Goal: Task Accomplishment & Management: Manage account settings

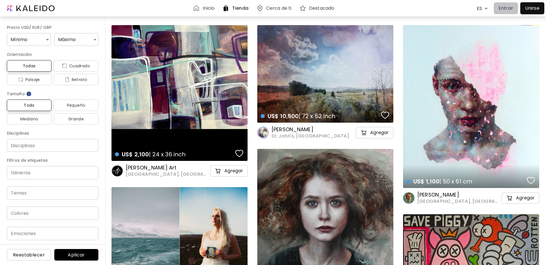
click at [510, 11] on p "Entrar" at bounding box center [505, 8] width 15 height 7
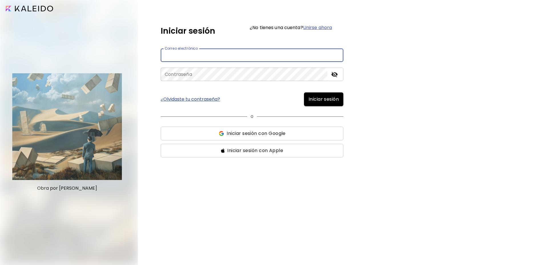
click at [246, 58] on input "email" at bounding box center [252, 55] width 183 height 13
type input "**********"
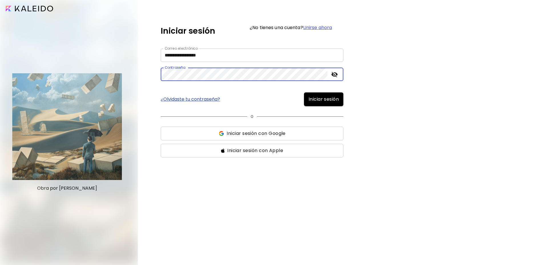
click at [304, 93] on button "Iniciar sesión" at bounding box center [323, 100] width 39 height 14
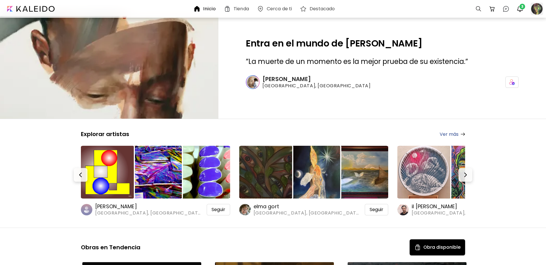
click at [533, 9] on div at bounding box center [536, 9] width 13 height 13
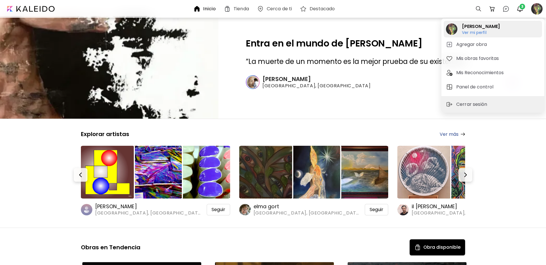
click at [483, 34] on h6 "Ver mi perfil" at bounding box center [481, 32] width 38 height 5
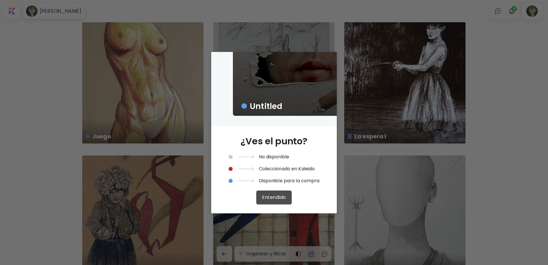
click at [268, 197] on span "Entendido" at bounding box center [274, 198] width 24 height 6
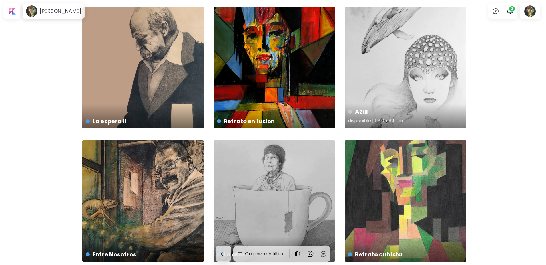
scroll to position [272, 0]
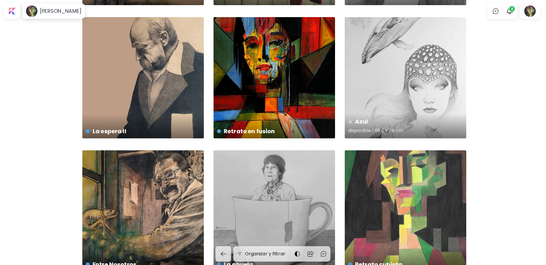
click at [356, 119] on h4 "Azul" at bounding box center [404, 121] width 113 height 9
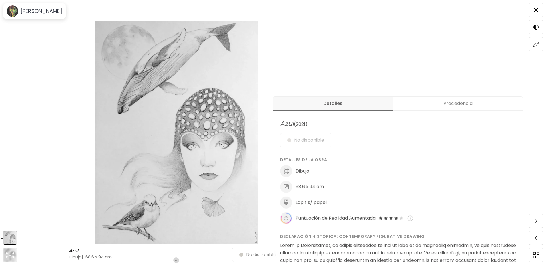
scroll to position [171, 0]
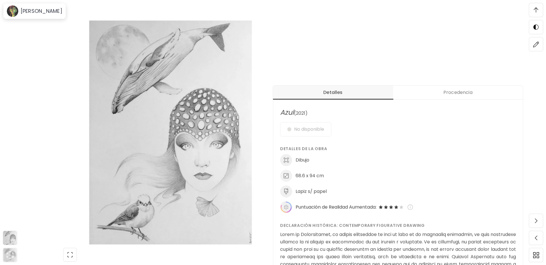
click at [314, 130] on div "No disponible" at bounding box center [398, 129] width 236 height 14
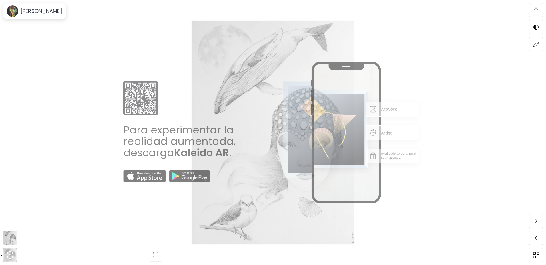
scroll to position [885, 0]
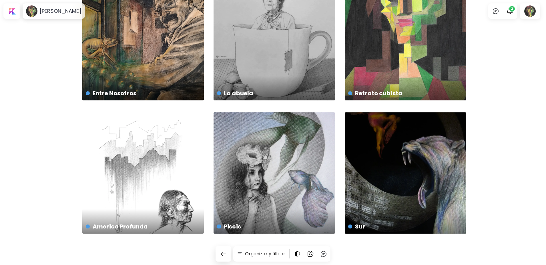
scroll to position [272, 0]
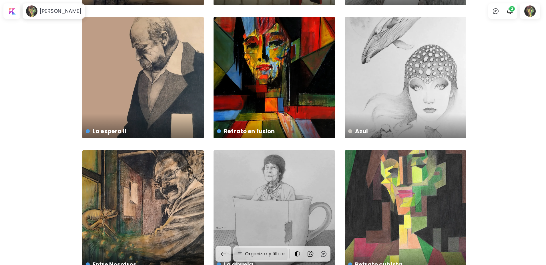
click at [258, 251] on h6 "Organizar y filtrar" at bounding box center [265, 254] width 40 height 7
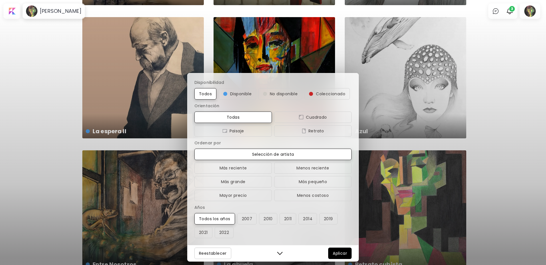
click at [483, 74] on div "Disponibilidad Todos Disponible No disponible Coleccionado Orientación Todas Cu…" at bounding box center [273, 132] width 546 height 265
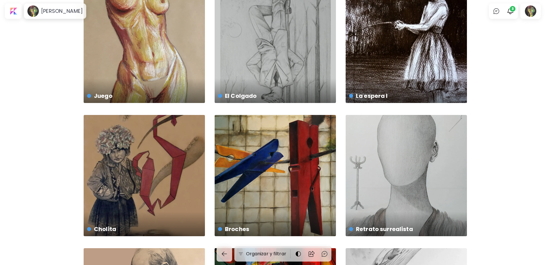
scroll to position [0, 0]
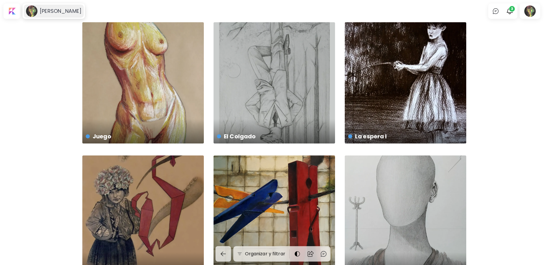
click at [56, 11] on h6 "Carolina Buono" at bounding box center [61, 11] width 42 height 7
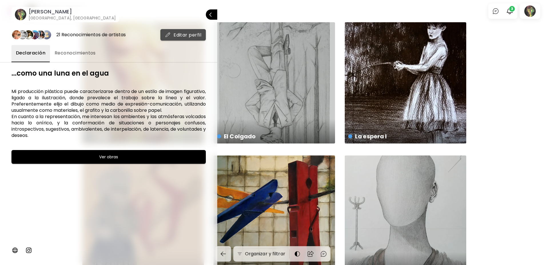
click at [174, 37] on span "Editar perfil" at bounding box center [183, 35] width 36 height 6
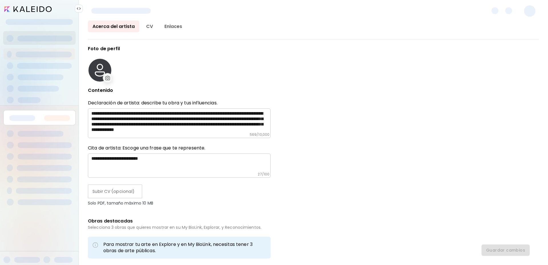
type input "*********"
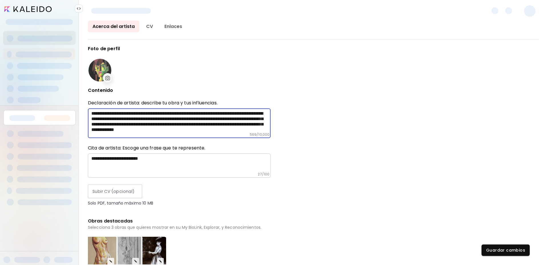
scroll to position [33, 0]
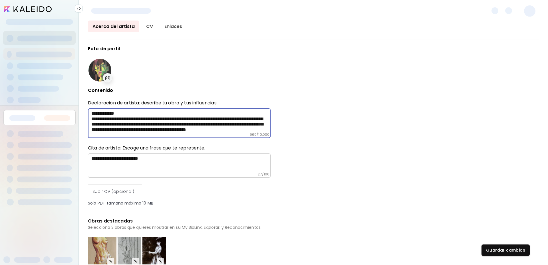
drag, startPoint x: 93, startPoint y: 113, endPoint x: 298, endPoint y: 171, distance: 213.3
click at [298, 171] on div "**********" at bounding box center [313, 155] width 451 height 218
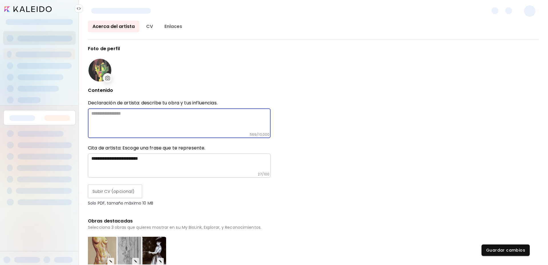
scroll to position [0, 0]
click at [212, 99] on div "**********" at bounding box center [179, 249] width 183 height 406
click at [213, 101] on p "Declaración de artista: describe tu obra y tus influencias." at bounding box center [179, 103] width 183 height 6
click at [206, 150] on h6 "Cita de artista: Escoge una frase que te represente." at bounding box center [179, 148] width 183 height 6
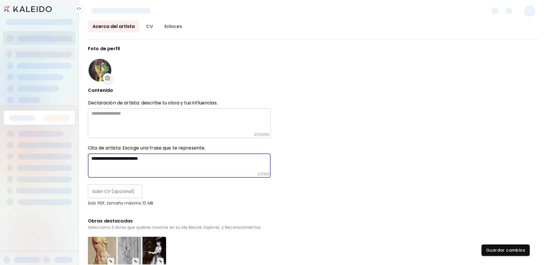
drag, startPoint x: 161, startPoint y: 157, endPoint x: 74, endPoint y: 162, distance: 87.5
click at [74, 162] on div "**********" at bounding box center [274, 132] width 548 height 265
click at [324, 193] on div "**********" at bounding box center [313, 155] width 451 height 218
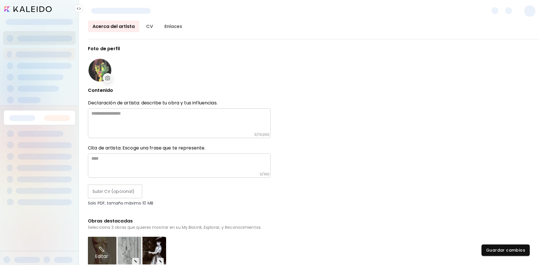
click at [111, 261] on div "Editar" at bounding box center [102, 253] width 30 height 32
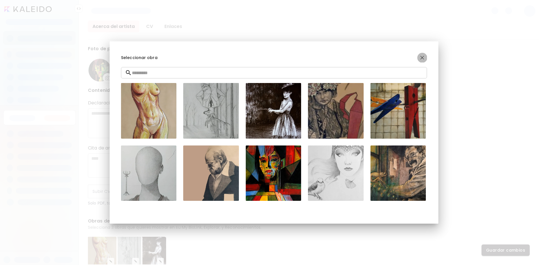
click at [423, 55] on img "button" at bounding box center [422, 57] width 7 height 7
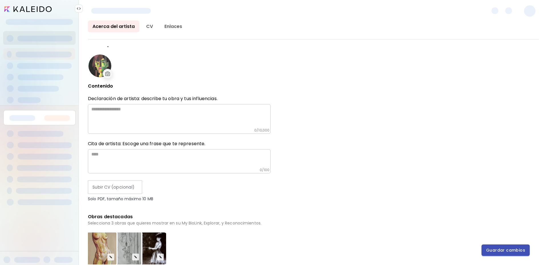
click at [514, 250] on span "Guardar cambios" at bounding box center [505, 251] width 39 height 6
click at [166, 26] on link "Enlaces" at bounding box center [173, 27] width 27 height 12
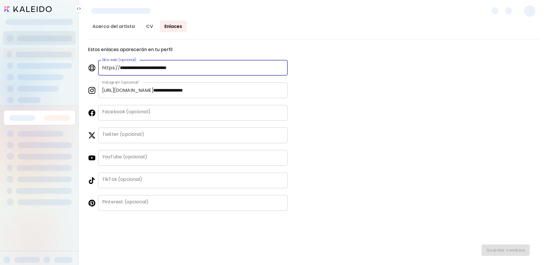
drag, startPoint x: 197, startPoint y: 65, endPoint x: 83, endPoint y: 69, distance: 114.0
click at [83, 69] on div "**********" at bounding box center [314, 143] width 470 height 245
drag, startPoint x: 135, startPoint y: 68, endPoint x: 89, endPoint y: 67, distance: 46.3
click at [89, 67] on div "Sitio web (opcional) https:// Sitio web (opcional)" at bounding box center [188, 68] width 200 height 16
click at [425, 69] on div "**********" at bounding box center [313, 155] width 451 height 218
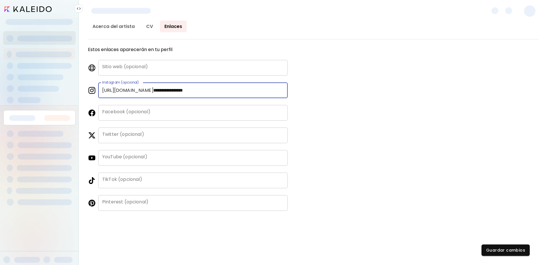
drag, startPoint x: 223, startPoint y: 94, endPoint x: 32, endPoint y: 92, distance: 190.8
click at [32, 92] on div "**********" at bounding box center [274, 132] width 548 height 265
type input "**********"
click at [392, 112] on div "**********" at bounding box center [313, 155] width 451 height 218
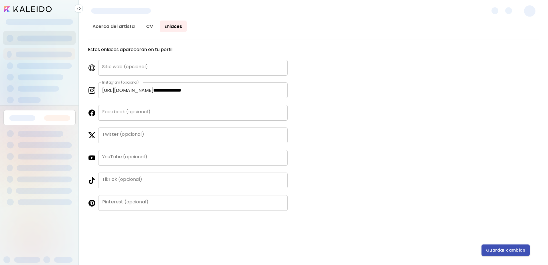
click at [511, 248] on span "Guardar cambios" at bounding box center [505, 251] width 39 height 6
click at [147, 28] on link "CV" at bounding box center [150, 27] width 16 height 12
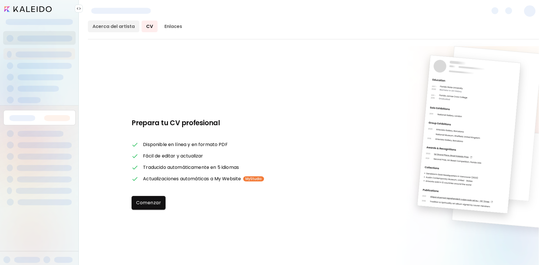
click at [109, 25] on link "Acerca del artista" at bounding box center [113, 27] width 51 height 12
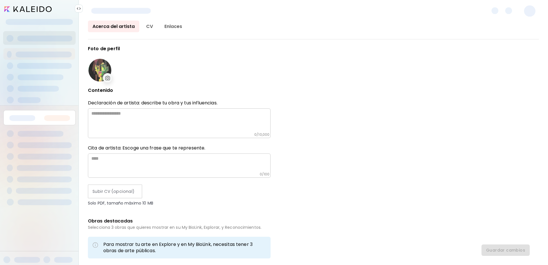
type input "*********"
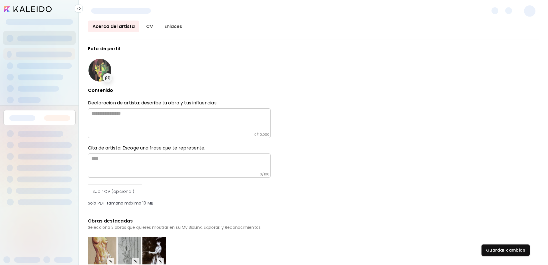
click at [45, 9] on input "image" at bounding box center [27, 9] width 47 height 6
click at [151, 29] on link "CV" at bounding box center [150, 27] width 16 height 12
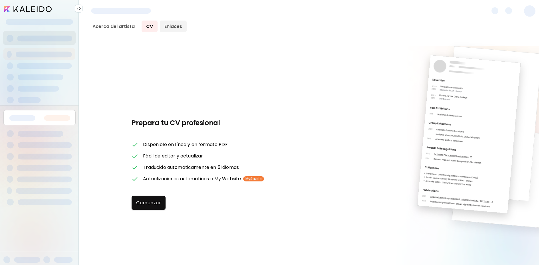
click at [174, 29] on link "Enlaces" at bounding box center [173, 27] width 27 height 12
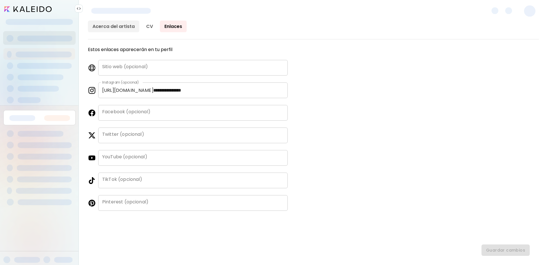
click at [115, 25] on link "Acerca del artista" at bounding box center [113, 27] width 51 height 12
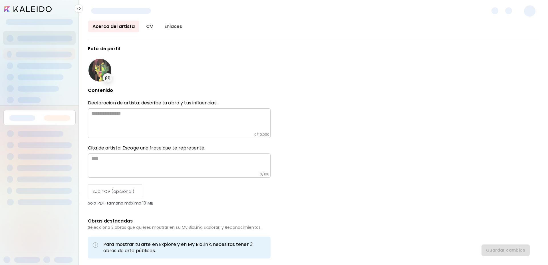
type input "*********"
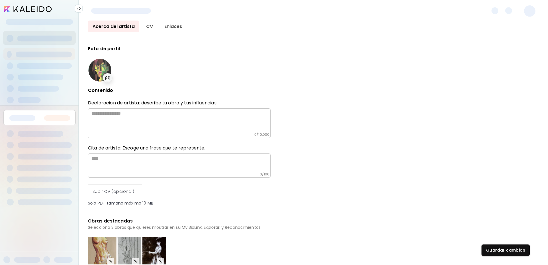
click at [81, 7] on div at bounding box center [79, 9] width 8 height 8
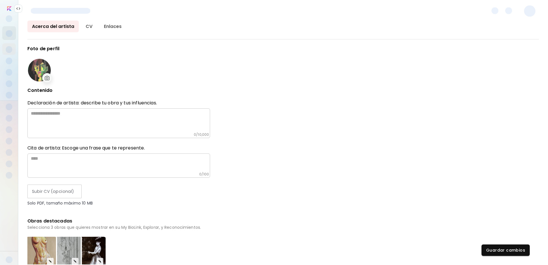
click at [21, 11] on div at bounding box center [18, 9] width 8 height 8
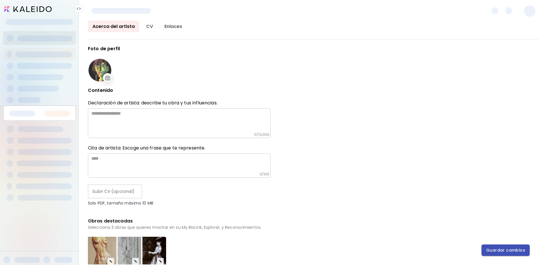
click at [505, 250] on span "Guardar cambios" at bounding box center [505, 251] width 39 height 6
click at [528, 15] on span at bounding box center [529, 10] width 11 height 11
click at [32, 9] on input "image" at bounding box center [27, 9] width 47 height 6
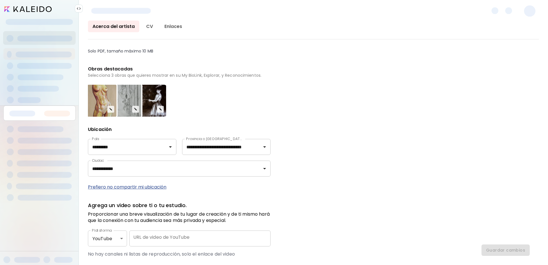
scroll to position [188, 0]
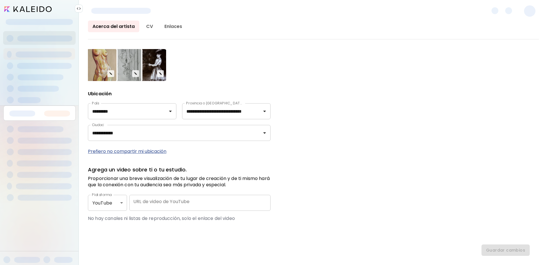
click at [152, 150] on p "Prefiero no compartir mi ubicación" at bounding box center [179, 151] width 183 height 7
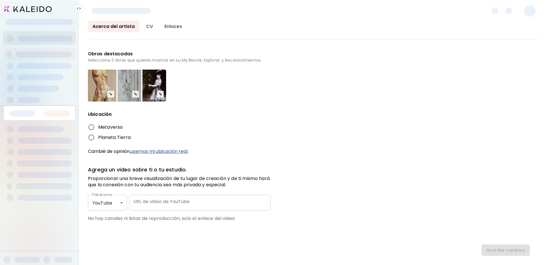
scroll to position [167, 0]
click at [342, 132] on div "Foto de perfil Contenido Declaración de artista: describe tu obra y tus influen…" at bounding box center [313, 155] width 451 height 218
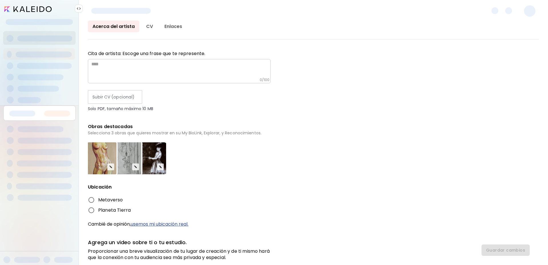
scroll to position [0, 0]
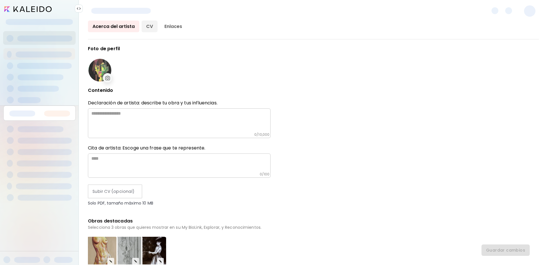
click at [149, 27] on link "CV" at bounding box center [150, 27] width 16 height 12
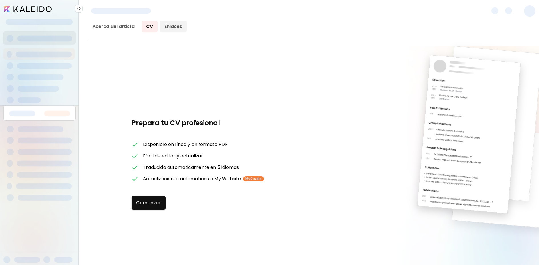
click at [171, 25] on link "Enlaces" at bounding box center [173, 27] width 27 height 12
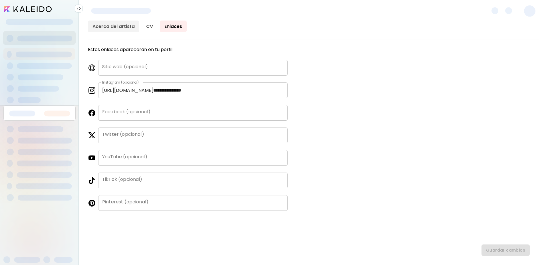
click at [109, 26] on link "Acerca del artista" at bounding box center [113, 27] width 51 height 12
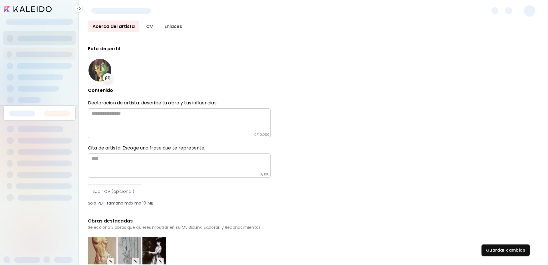
click at [79, 7] on img at bounding box center [79, 8] width 5 height 5
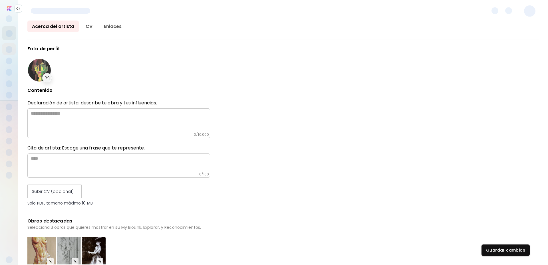
click at [18, 8] on img at bounding box center [18, 8] width 5 height 5
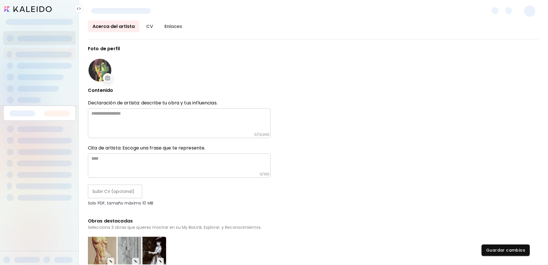
click at [11, 10] on input "image" at bounding box center [27, 9] width 47 height 6
click at [11, 8] on input "image" at bounding box center [27, 9] width 47 height 6
click at [520, 254] on button "Guardar cambios" at bounding box center [506, 250] width 48 height 11
click at [94, 73] on div at bounding box center [100, 70] width 23 height 23
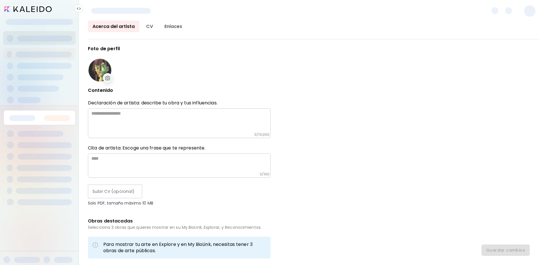
type input "*********"
type input "**********"
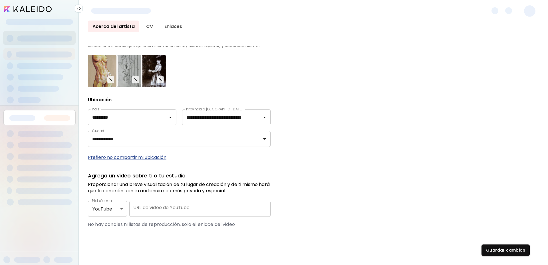
scroll to position [188, 0]
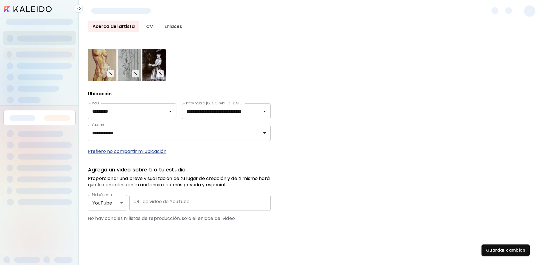
click at [42, 122] on div at bounding box center [57, 118] width 33 height 10
click at [34, 8] on input "image" at bounding box center [27, 9] width 47 height 6
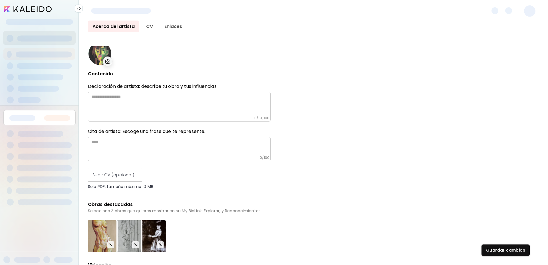
click at [532, 13] on span at bounding box center [529, 10] width 11 height 11
click at [496, 9] on span at bounding box center [495, 10] width 7 height 7
click at [520, 14] on div at bounding box center [513, 10] width 51 height 11
click at [29, 11] on input "image" at bounding box center [27, 9] width 47 height 6
click at [9, 8] on input "image" at bounding box center [27, 9] width 47 height 6
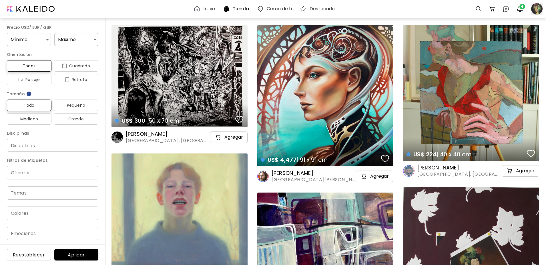
click at [538, 9] on div at bounding box center [536, 9] width 13 height 13
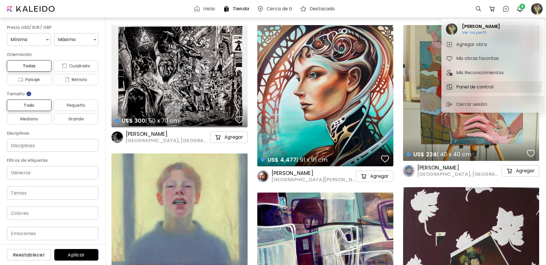
click at [485, 88] on h5 "Panel de control" at bounding box center [475, 87] width 39 height 7
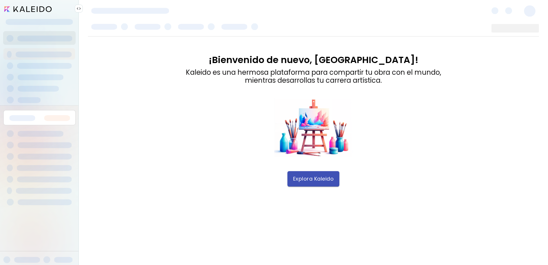
click at [325, 179] on span "Explora Kaleido" at bounding box center [313, 179] width 41 height 6
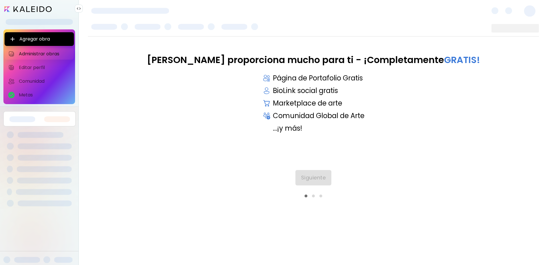
click at [35, 53] on span "Administrar obras" at bounding box center [45, 54] width 52 height 6
click at [326, 179] on span "Siguiente" at bounding box center [313, 178] width 25 height 6
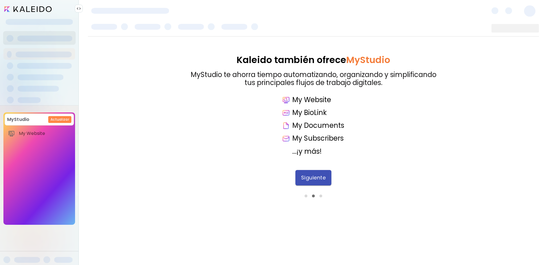
click at [316, 177] on span "Siguiente" at bounding box center [313, 178] width 25 height 6
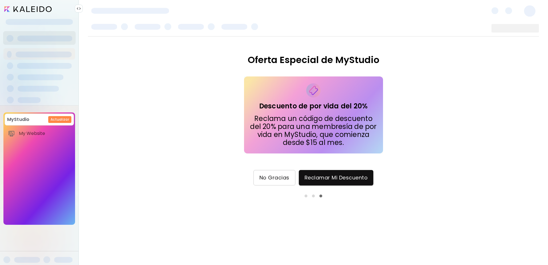
click at [268, 178] on span "No Gracias" at bounding box center [275, 178] width 30 height 6
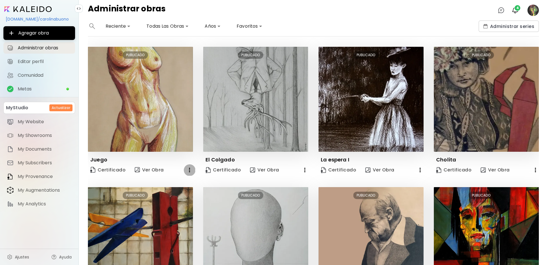
click at [189, 170] on icon "button" at bounding box center [189, 170] width 1 height 5
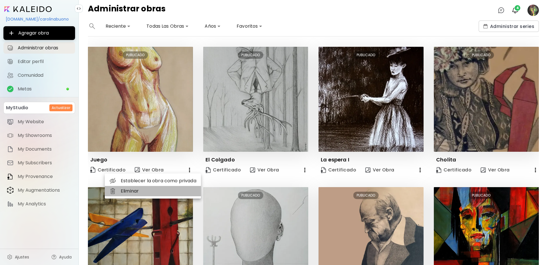
click at [140, 191] on li "Eliminar" at bounding box center [153, 191] width 96 height 10
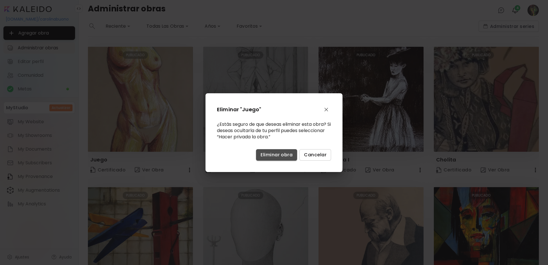
click at [274, 156] on span "Eliminar obra" at bounding box center [277, 155] width 32 height 6
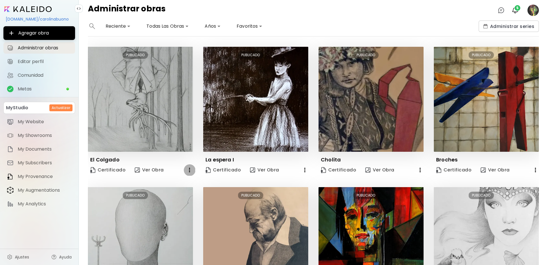
click at [190, 171] on icon "button" at bounding box center [189, 170] width 7 height 7
click at [148, 194] on li "Eliminar" at bounding box center [146, 191] width 96 height 10
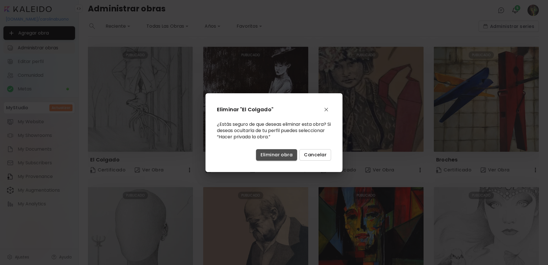
click at [285, 155] on span "Eliminar obra" at bounding box center [277, 155] width 32 height 6
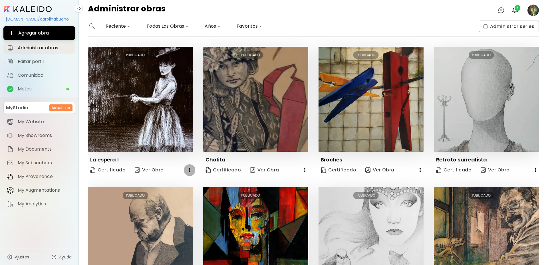
click at [187, 171] on icon "button" at bounding box center [189, 170] width 7 height 7
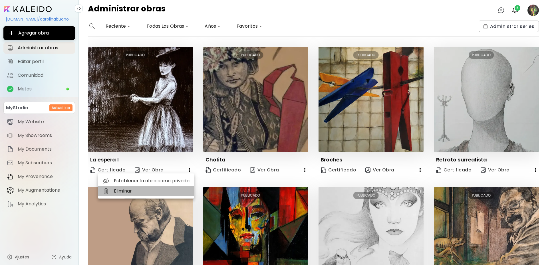
click at [137, 192] on li "Eliminar" at bounding box center [146, 191] width 96 height 10
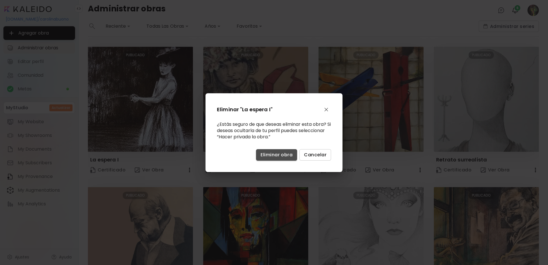
click at [273, 157] on span "Eliminar obra" at bounding box center [277, 155] width 32 height 6
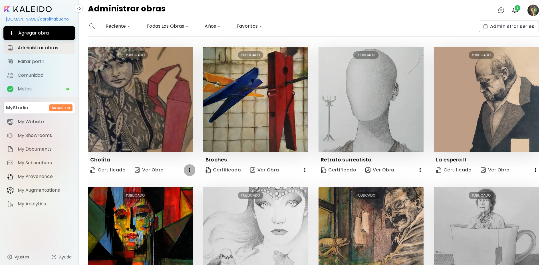
click at [187, 169] on icon "button" at bounding box center [189, 170] width 7 height 7
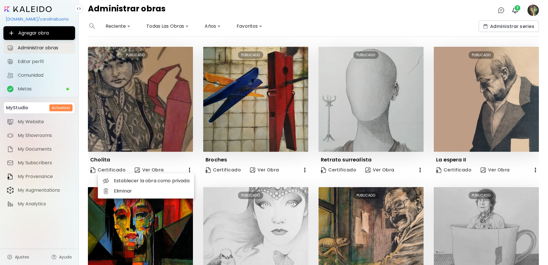
click at [148, 191] on li "Eliminar" at bounding box center [146, 191] width 96 height 10
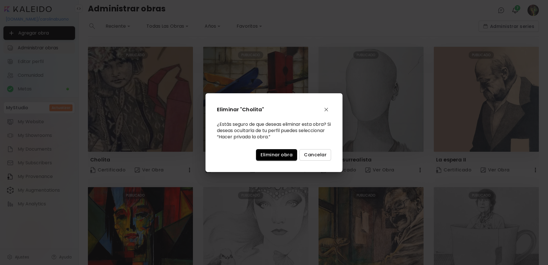
click at [274, 154] on span "Eliminar obra" at bounding box center [277, 155] width 32 height 6
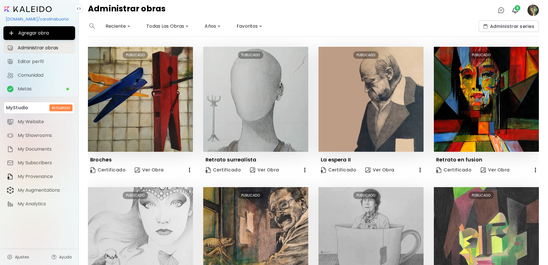
click at [191, 169] on icon "button" at bounding box center [189, 170] width 7 height 7
click at [158, 191] on li "Eliminar" at bounding box center [146, 191] width 96 height 10
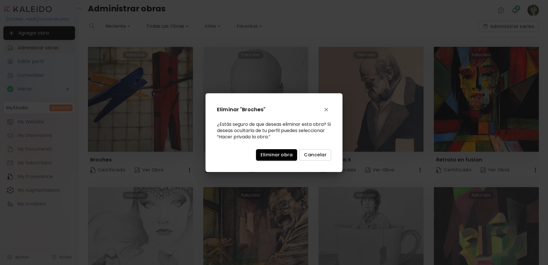
drag, startPoint x: 272, startPoint y: 153, endPoint x: 270, endPoint y: 155, distance: 3.3
click at [272, 154] on span "Eliminar obra" at bounding box center [277, 155] width 32 height 6
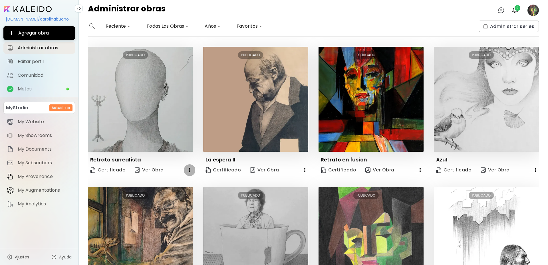
click at [189, 170] on icon "button" at bounding box center [189, 170] width 7 height 7
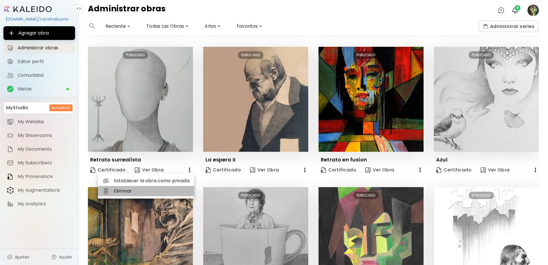
click at [154, 193] on li "Eliminar" at bounding box center [146, 191] width 96 height 10
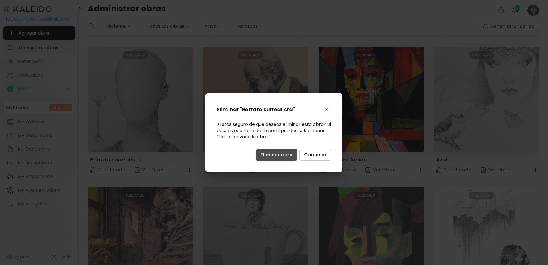
click at [264, 153] on span "Eliminar obra" at bounding box center [277, 155] width 32 height 6
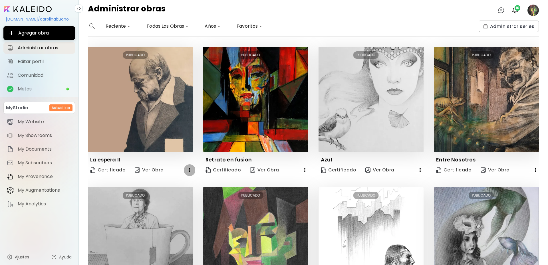
click at [190, 170] on icon "button" at bounding box center [189, 170] width 7 height 7
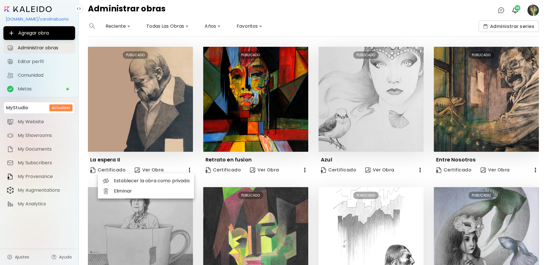
click at [155, 192] on li "Eliminar" at bounding box center [146, 191] width 96 height 10
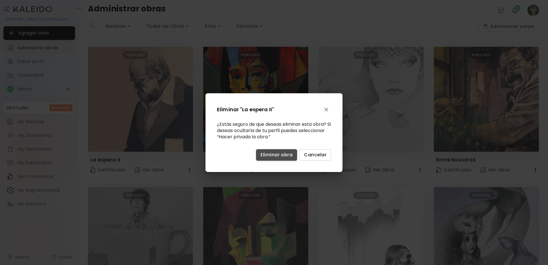
click at [282, 156] on span "Eliminar obra" at bounding box center [277, 155] width 32 height 6
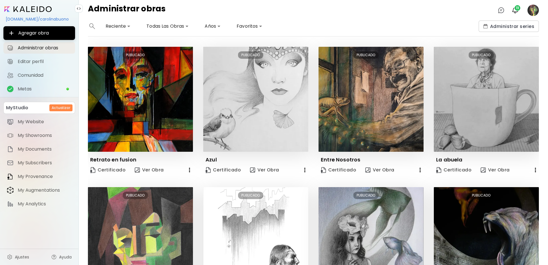
click at [188, 169] on icon "button" at bounding box center [189, 170] width 7 height 7
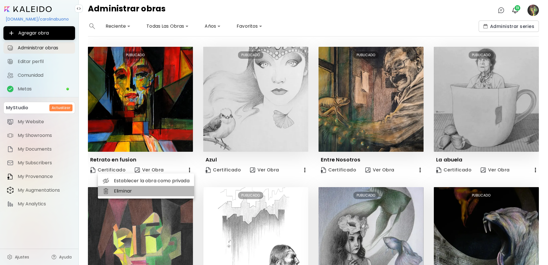
click at [132, 192] on li "Eliminar" at bounding box center [146, 191] width 96 height 10
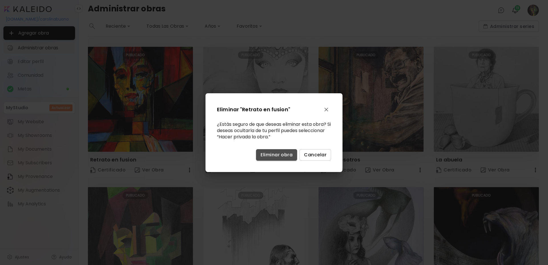
click at [278, 153] on span "Eliminar obra" at bounding box center [277, 155] width 32 height 6
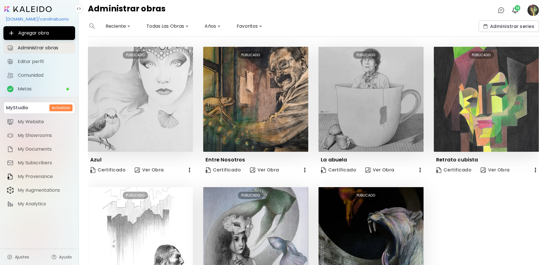
click at [191, 171] on icon "button" at bounding box center [189, 170] width 7 height 7
click at [136, 190] on li "Eliminar" at bounding box center [146, 191] width 96 height 10
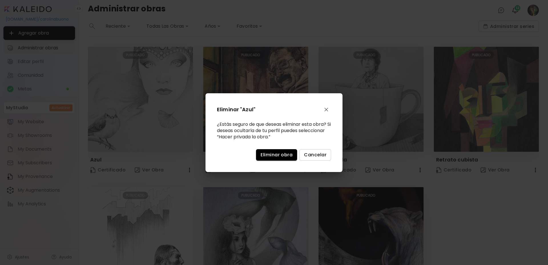
click at [273, 159] on button "Eliminar obra" at bounding box center [276, 154] width 41 height 11
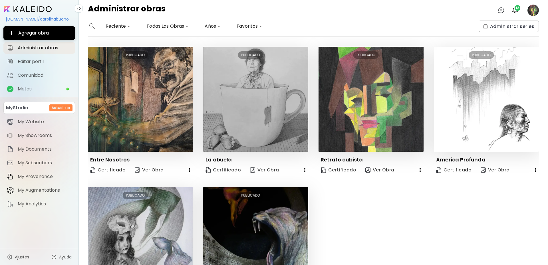
click at [188, 171] on icon "button" at bounding box center [189, 170] width 7 height 7
click at [145, 189] on li "Eliminar" at bounding box center [146, 191] width 96 height 10
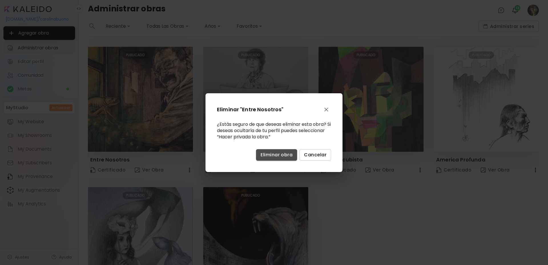
click at [272, 157] on span "Eliminar obra" at bounding box center [277, 155] width 32 height 6
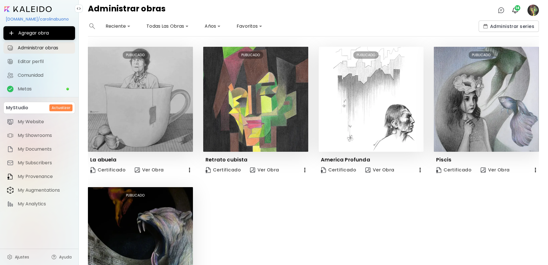
click at [190, 167] on icon "button" at bounding box center [189, 170] width 7 height 7
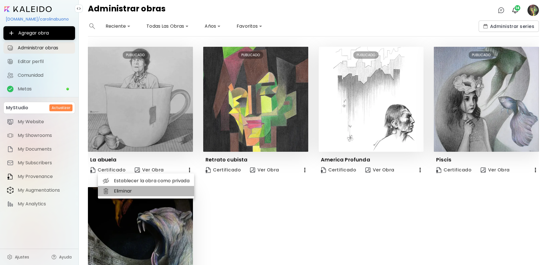
click at [135, 191] on li "Eliminar" at bounding box center [146, 191] width 96 height 10
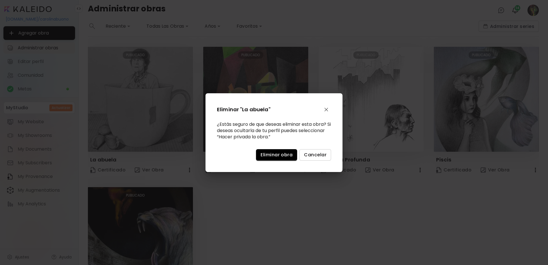
click at [278, 158] on button "Eliminar obra" at bounding box center [276, 154] width 41 height 11
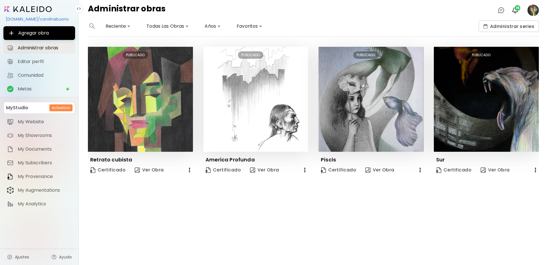
click at [190, 171] on icon "button" at bounding box center [189, 170] width 7 height 7
click at [113, 192] on li "Eliminar" at bounding box center [147, 192] width 96 height 10
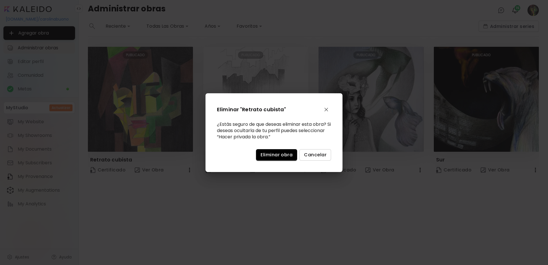
click at [274, 154] on span "Eliminar obra" at bounding box center [277, 155] width 32 height 6
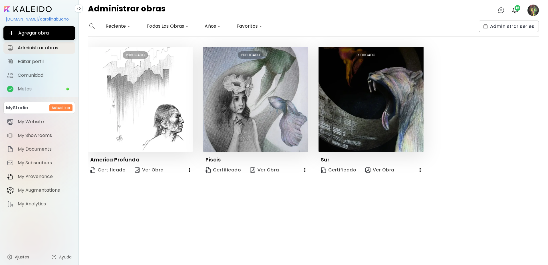
click at [188, 172] on icon "button" at bounding box center [189, 170] width 7 height 7
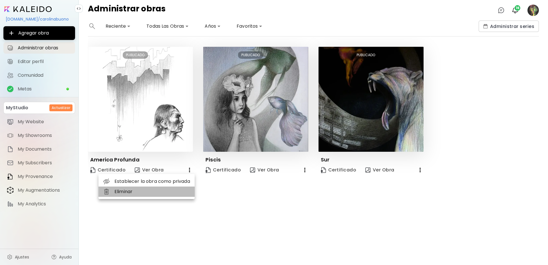
click at [111, 191] on li "Eliminar" at bounding box center [147, 192] width 96 height 10
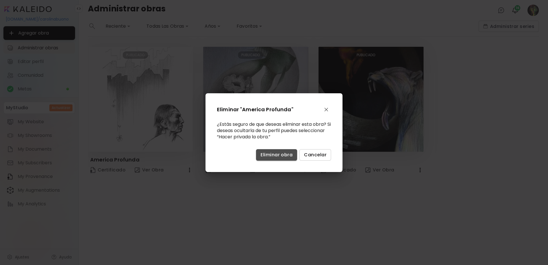
click at [285, 158] on span "Eliminar obra" at bounding box center [277, 155] width 32 height 6
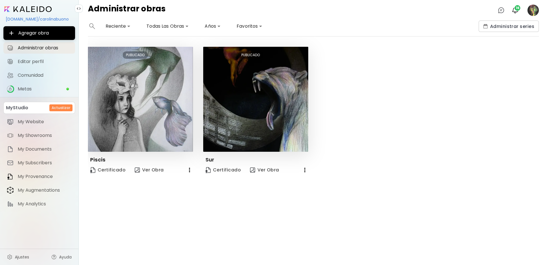
click at [189, 170] on icon "button" at bounding box center [189, 170] width 7 height 7
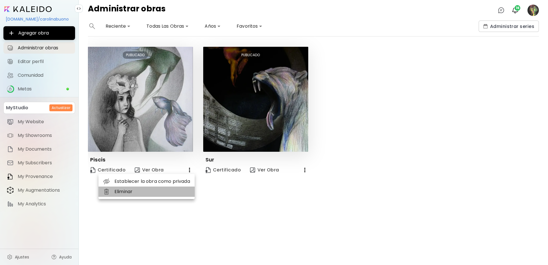
click at [122, 190] on li "Eliminar" at bounding box center [147, 192] width 96 height 10
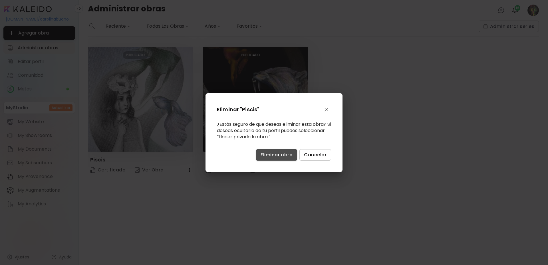
click at [276, 154] on span "Eliminar obra" at bounding box center [277, 155] width 32 height 6
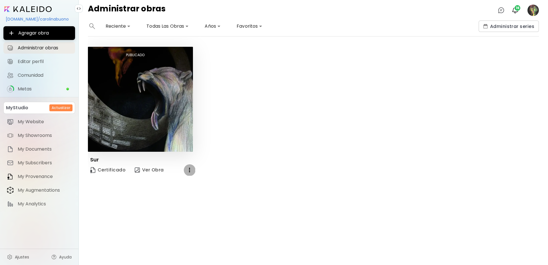
click at [189, 170] on icon "button" at bounding box center [189, 170] width 7 height 7
click at [142, 192] on li "Eliminar" at bounding box center [147, 192] width 96 height 10
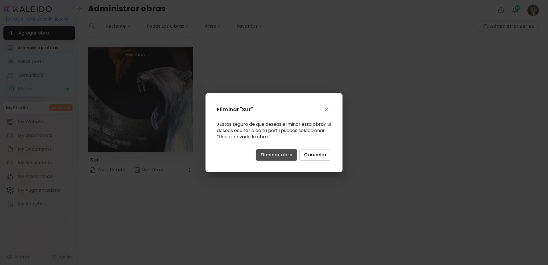
click at [287, 157] on span "Eliminar obra" at bounding box center [277, 155] width 32 height 6
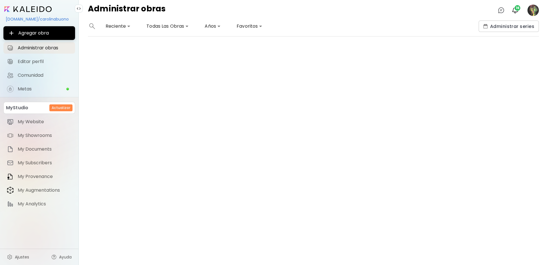
click at [167, 25] on body "**********" at bounding box center [274, 132] width 548 height 265
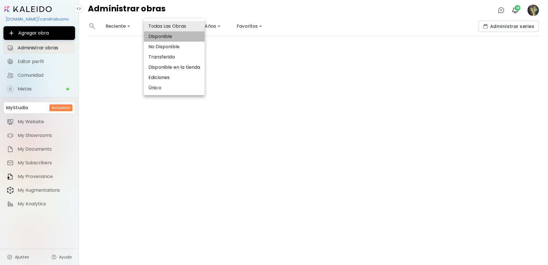
click at [170, 37] on li "Disponible" at bounding box center [174, 36] width 61 height 10
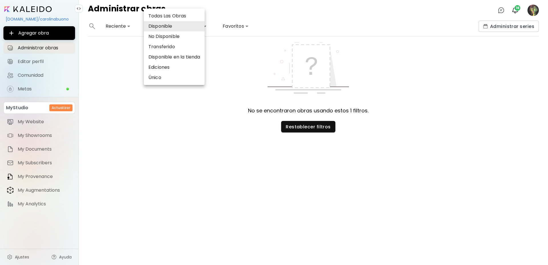
click at [163, 26] on body "**********" at bounding box center [274, 132] width 548 height 265
click at [165, 37] on li "No Disponible" at bounding box center [174, 36] width 61 height 10
type input "**********"
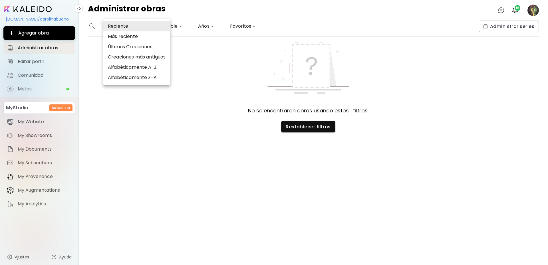
click at [111, 25] on body "**********" at bounding box center [274, 132] width 548 height 265
click at [126, 56] on li "Creaciones más antiguas" at bounding box center [136, 57] width 67 height 10
type input "**********"
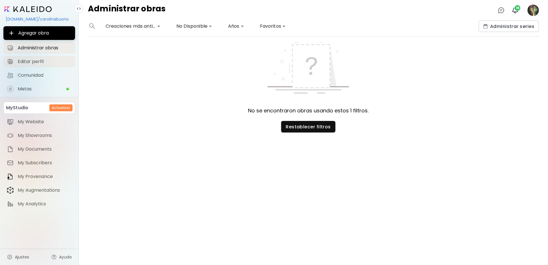
click at [38, 63] on span "Editar perfil" at bounding box center [45, 62] width 54 height 6
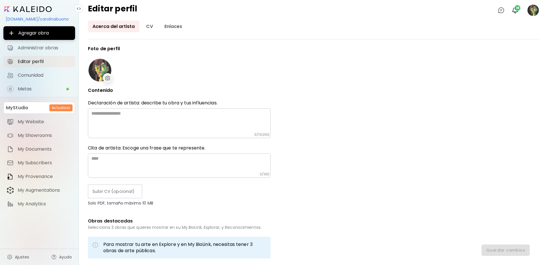
type input "*********"
click at [505, 251] on span "Guardar cambios" at bounding box center [505, 251] width 39 height 6
click at [144, 26] on link "CV" at bounding box center [150, 27] width 16 height 12
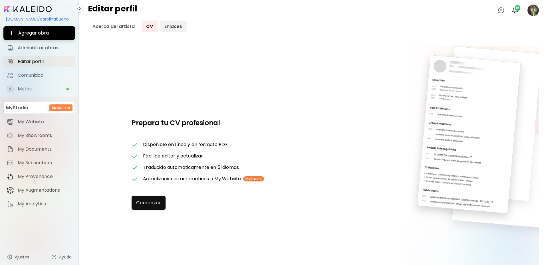
click at [169, 25] on link "Enlaces" at bounding box center [173, 27] width 27 height 12
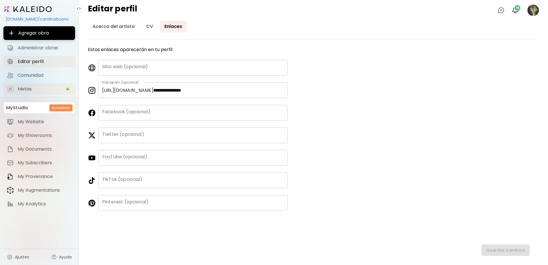
click at [21, 89] on span "Metas" at bounding box center [42, 89] width 48 height 6
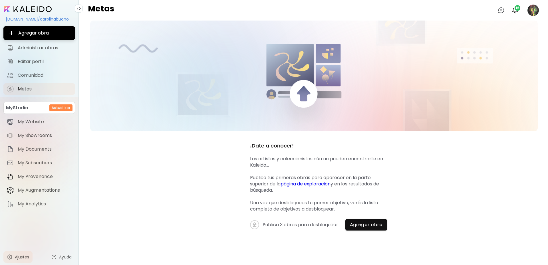
click at [17, 256] on span "Ajustes" at bounding box center [22, 257] width 14 height 6
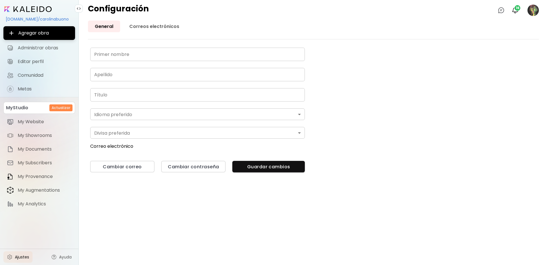
type input "********"
type input "*****"
type input "**********"
type input "*******"
type input "*"
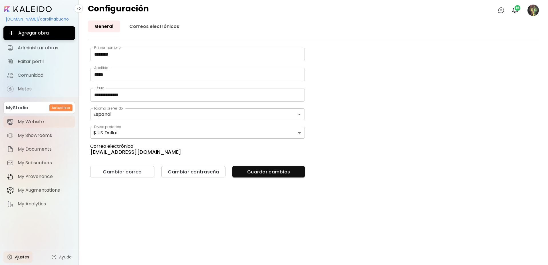
click at [25, 124] on span "My Website" at bounding box center [45, 122] width 54 height 6
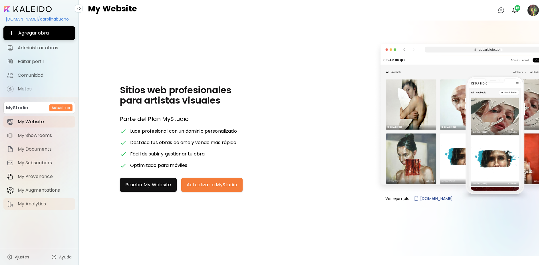
click at [38, 205] on span "My Analytics" at bounding box center [45, 204] width 54 height 6
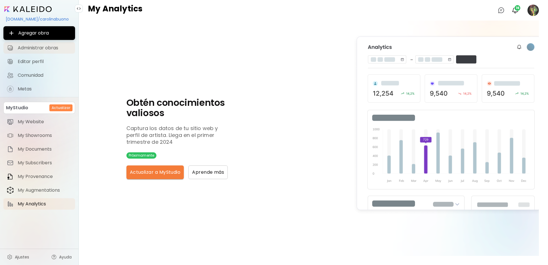
click at [57, 47] on span "Administrar obras" at bounding box center [45, 48] width 54 height 6
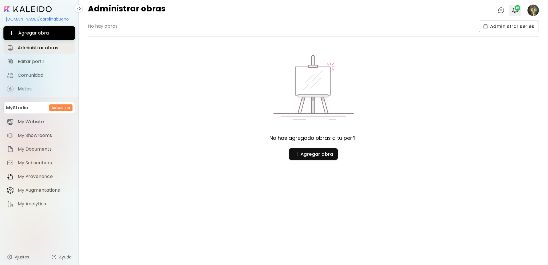
click at [516, 9] on span "16" at bounding box center [518, 8] width 6 height 6
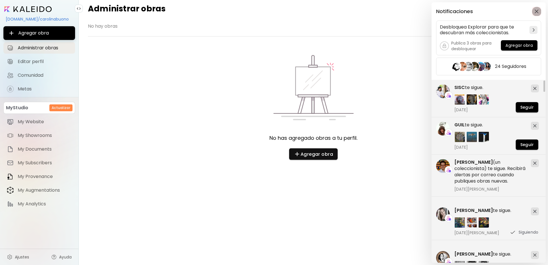
click at [538, 11] on img "button" at bounding box center [537, 11] width 4 height 4
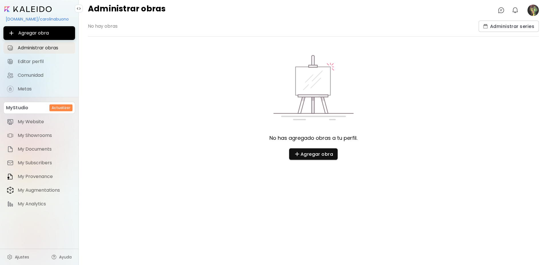
click at [538, 11] on image at bounding box center [533, 10] width 11 height 11
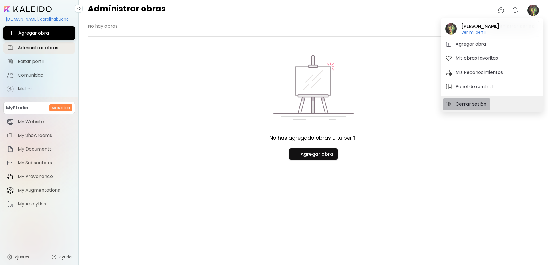
click at [475, 107] on p "Cerrar sesión" at bounding box center [472, 104] width 33 height 7
